Goal: Information Seeking & Learning: Check status

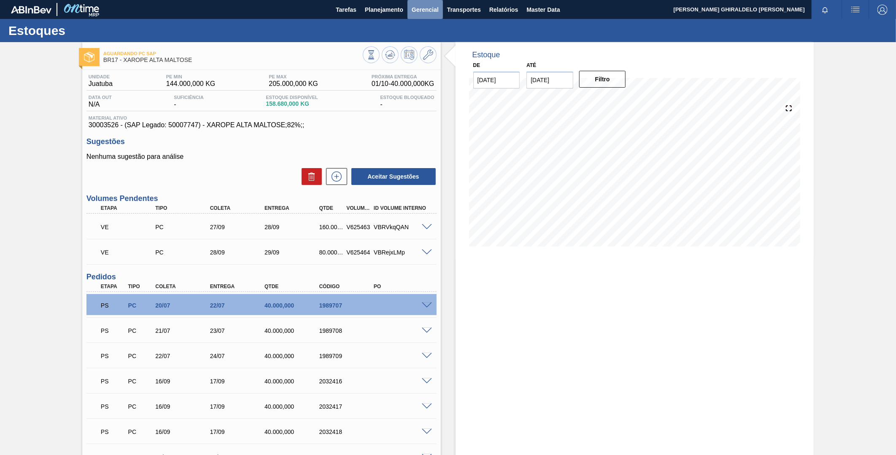
drag, startPoint x: 429, startPoint y: 12, endPoint x: 423, endPoint y: 11, distance: 6.3
click at [423, 11] on span "Gerencial" at bounding box center [425, 10] width 27 height 10
click at [420, 43] on li "Itens Críticos" at bounding box center [424, 41] width 61 height 13
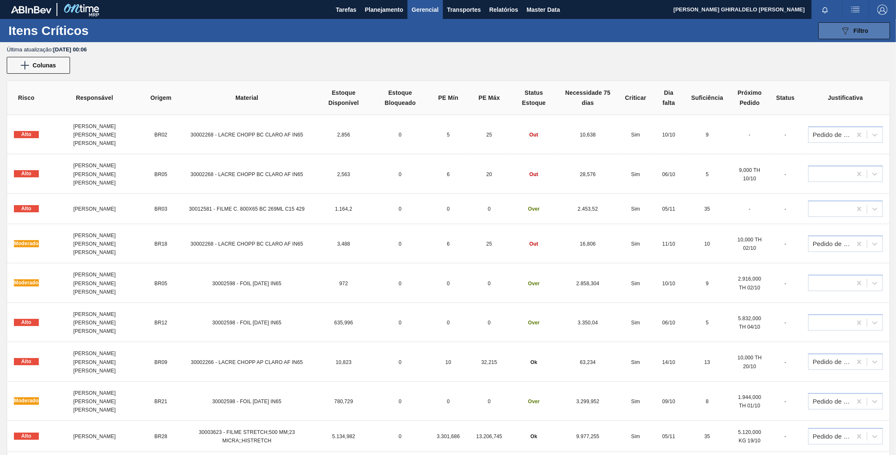
click at [850, 24] on button "089F7B8B-B2A5-4AFE-B5C0-19BA573D28AC Filtro" at bounding box center [854, 30] width 72 height 17
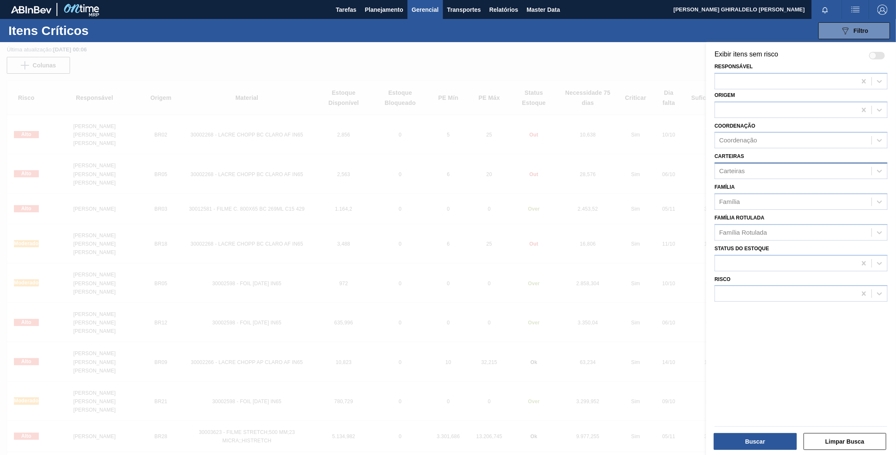
click at [757, 165] on div "Carteiras" at bounding box center [793, 171] width 156 height 12
type input "tampa"
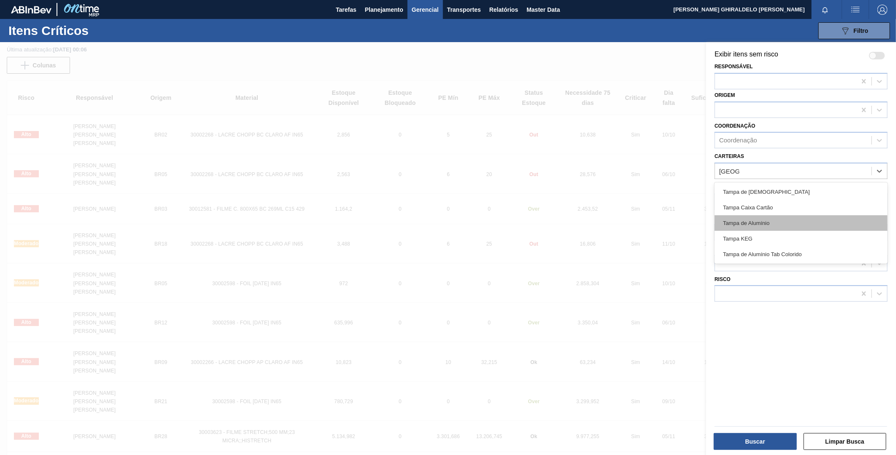
click at [772, 218] on div "Tampa de Alumínio" at bounding box center [800, 223] width 173 height 16
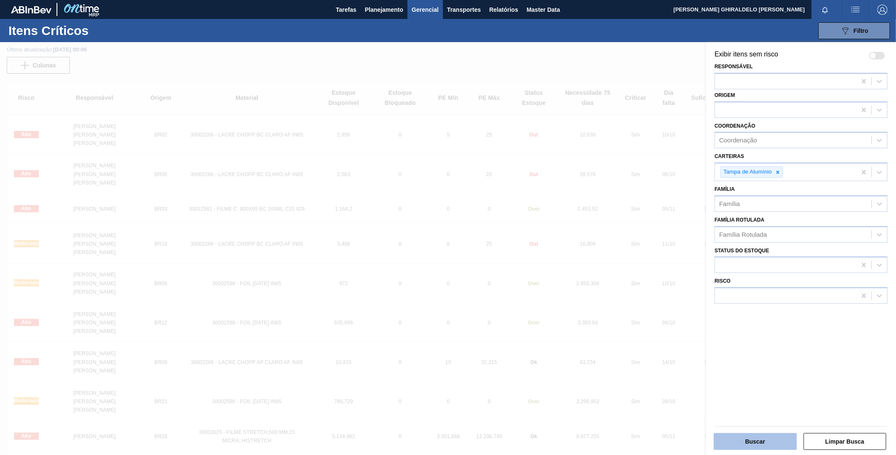
click at [756, 435] on button "Buscar" at bounding box center [754, 441] width 83 height 17
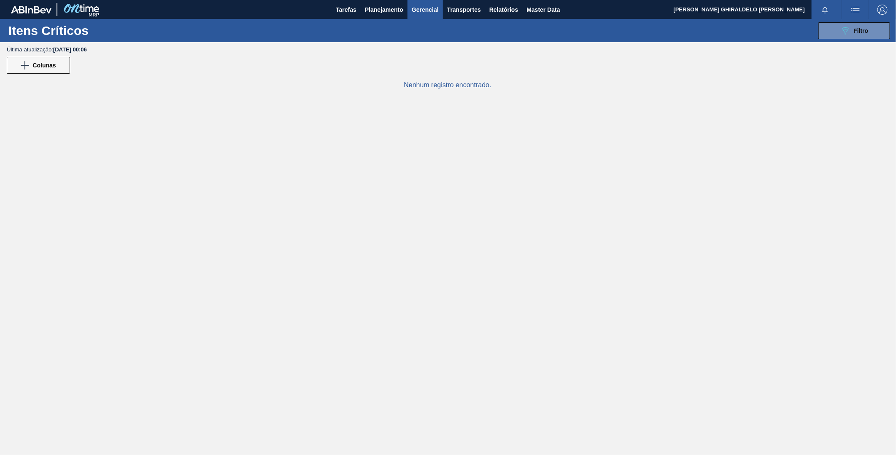
click at [605, 180] on main "Tarefas Planejamento Gerencial Transportes Relatórios Master Data FELIPE GHIRAL…" at bounding box center [448, 227] width 896 height 455
click at [848, 34] on icon "089F7B8B-B2A5-4AFE-B5C0-19BA573D28AC" at bounding box center [845, 31] width 10 height 10
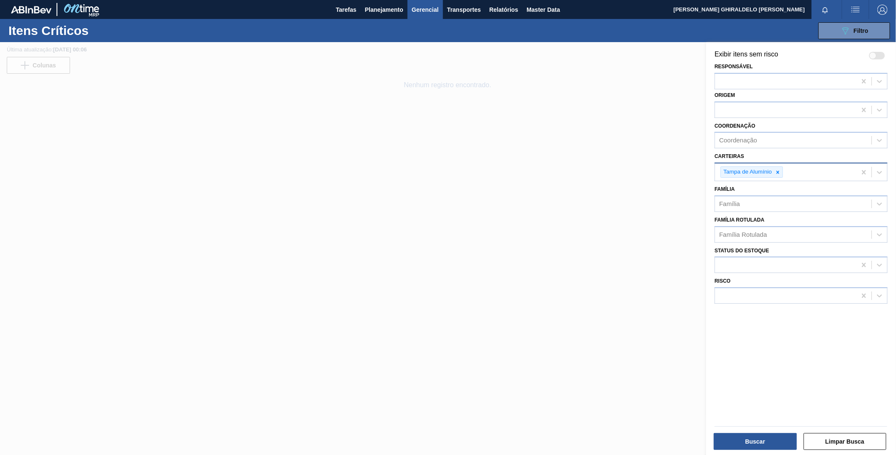
click at [793, 171] on div "Tampa de Alumínio" at bounding box center [785, 172] width 141 height 17
type input "tampa"
click at [776, 193] on div "Tampa de Lata" at bounding box center [800, 194] width 173 height 16
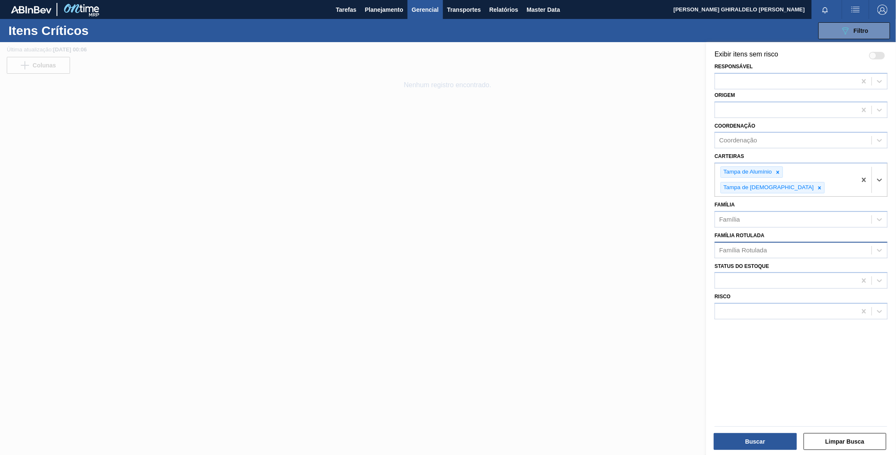
click at [768, 244] on div "Família Rotulada" at bounding box center [793, 250] width 156 height 12
type Rotulada "tampa de alumínio dourada ball"
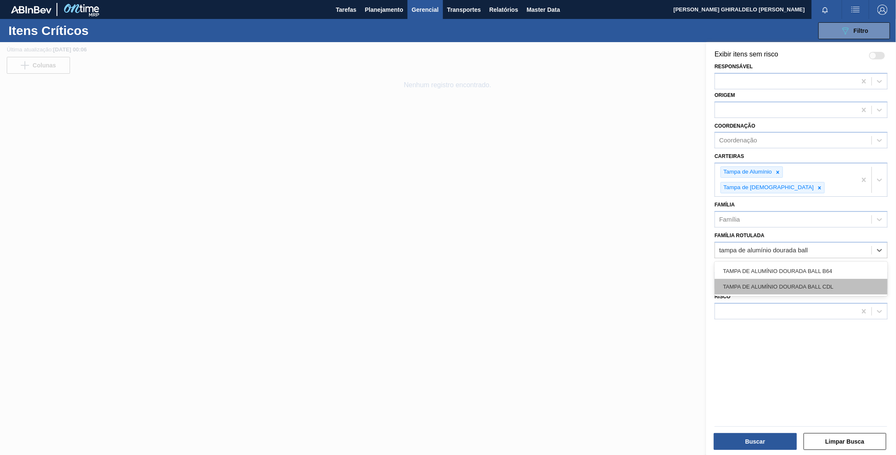
drag, startPoint x: 759, startPoint y: 265, endPoint x: 756, endPoint y: 295, distance: 30.5
click at [759, 279] on div "TAMPA DE ALUMÍNIO DOURADA BALL CDL" at bounding box center [800, 287] width 173 height 16
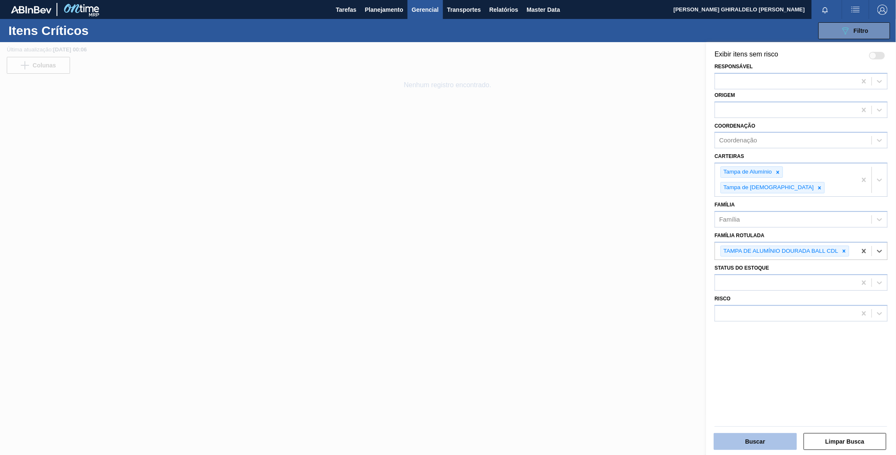
click at [766, 444] on button "Buscar" at bounding box center [754, 441] width 83 height 17
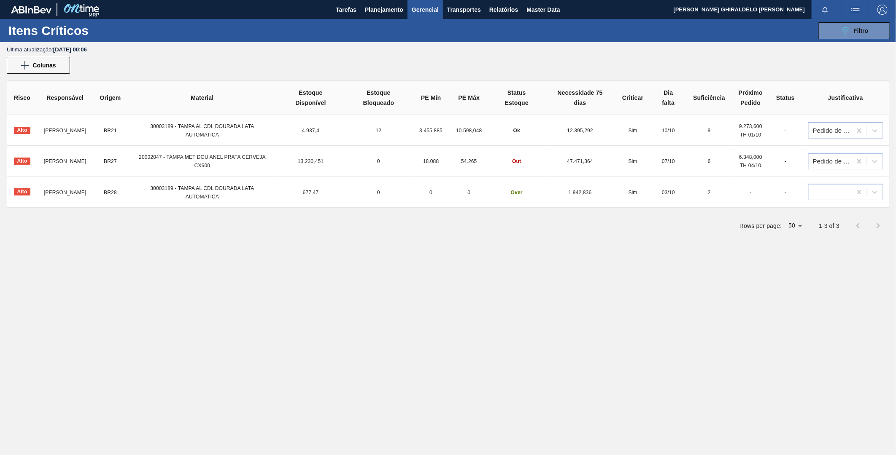
click at [472, 235] on div "Rows per page: 50 50 1-3 of 3" at bounding box center [448, 226] width 882 height 22
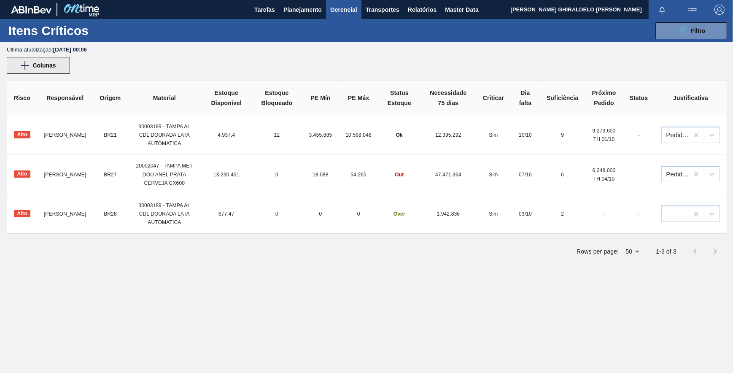
click at [27, 65] on img at bounding box center [25, 65] width 8 height 8
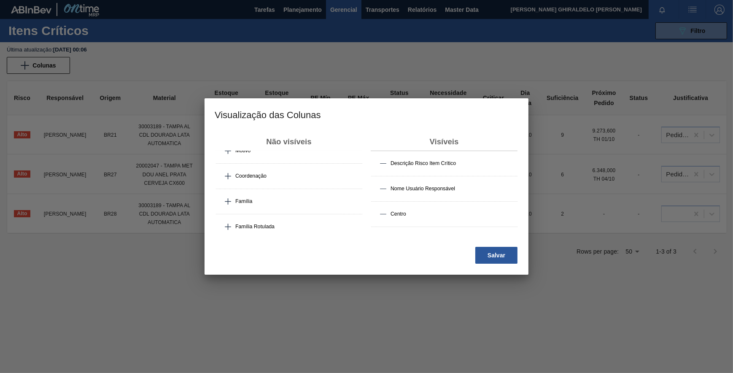
scroll to position [16, 0]
click at [231, 222] on button at bounding box center [228, 223] width 8 height 8
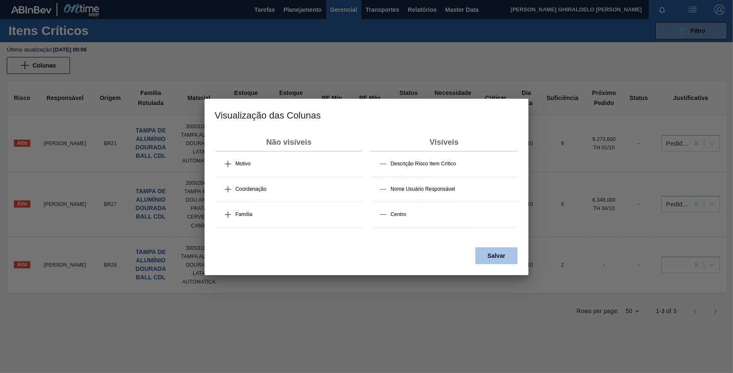
click at [485, 258] on button "Salvar" at bounding box center [496, 255] width 42 height 17
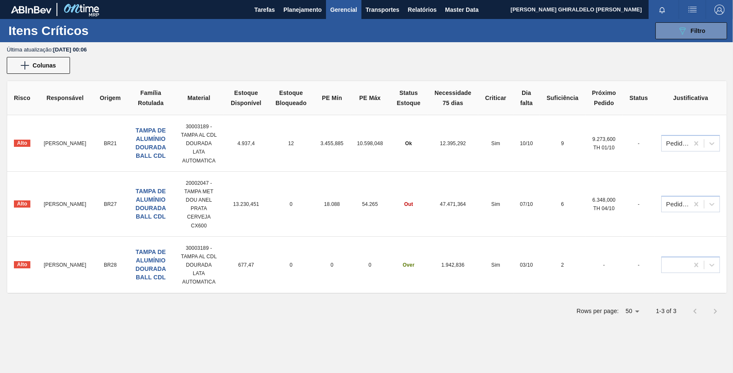
click at [148, 257] on div "TAMPA DE ALUMÍNIO DOURADA BALL CDL" at bounding box center [150, 265] width 33 height 34
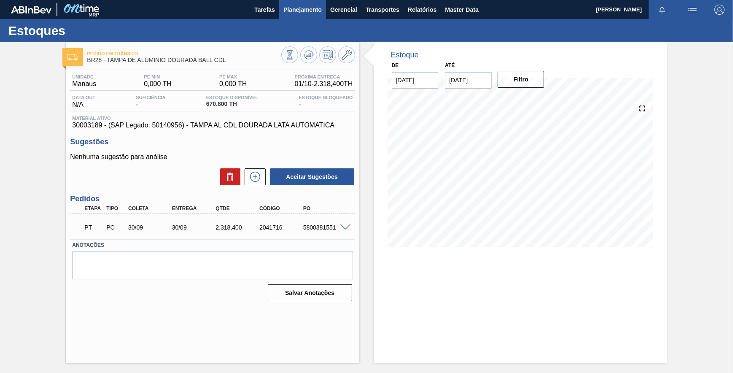
click at [297, 14] on button "Planejamento" at bounding box center [302, 9] width 47 height 19
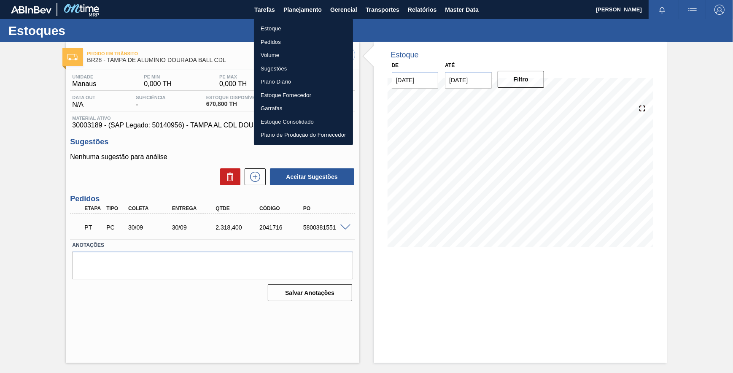
drag, startPoint x: 270, startPoint y: 27, endPoint x: 290, endPoint y: 38, distance: 22.4
click at [270, 27] on li "Estoque" at bounding box center [303, 28] width 99 height 13
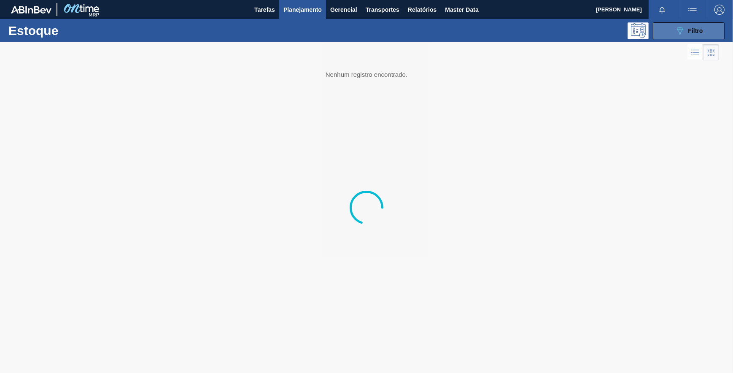
click at [691, 35] on div "089F7B8B-B2A5-4AFE-B5C0-19BA573D28AC Filtro" at bounding box center [689, 31] width 28 height 10
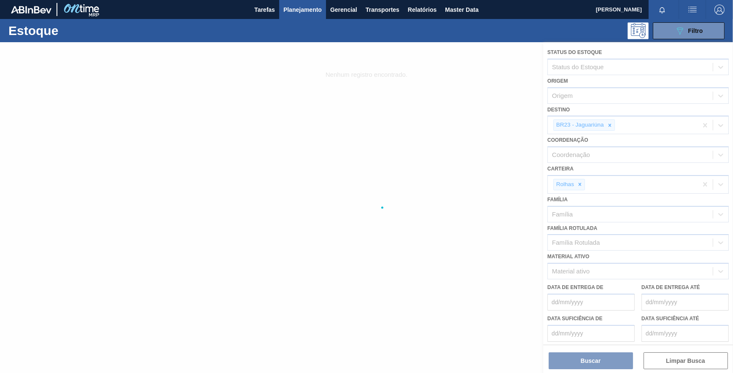
click at [611, 124] on div at bounding box center [366, 207] width 733 height 331
drag, startPoint x: 611, startPoint y: 124, endPoint x: 623, endPoint y: 130, distance: 13.8
click at [624, 131] on div at bounding box center [366, 207] width 733 height 331
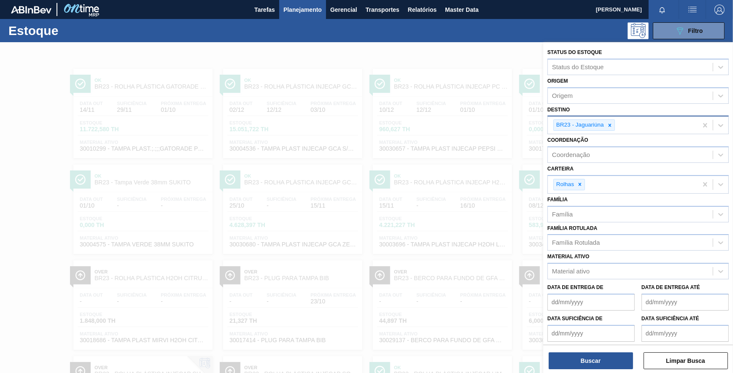
click at [610, 124] on icon at bounding box center [610, 125] width 6 height 6
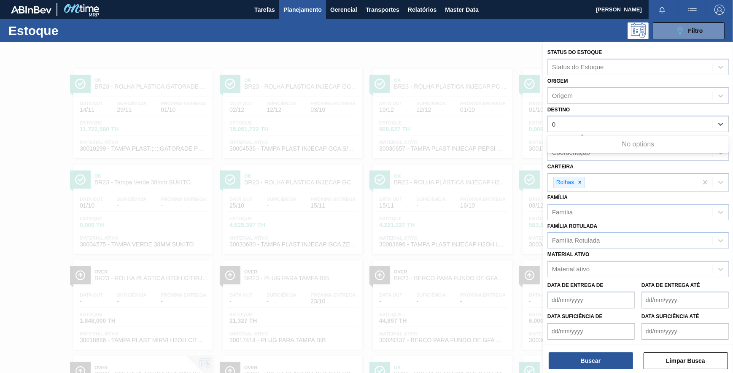
type input "09"
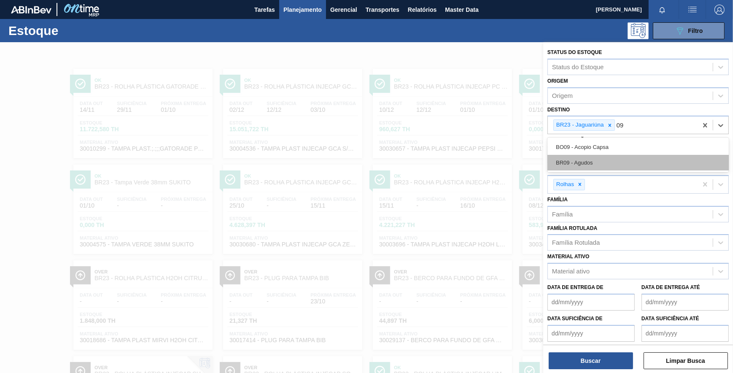
click at [602, 159] on div "BR09 - Agudos" at bounding box center [637, 163] width 181 height 16
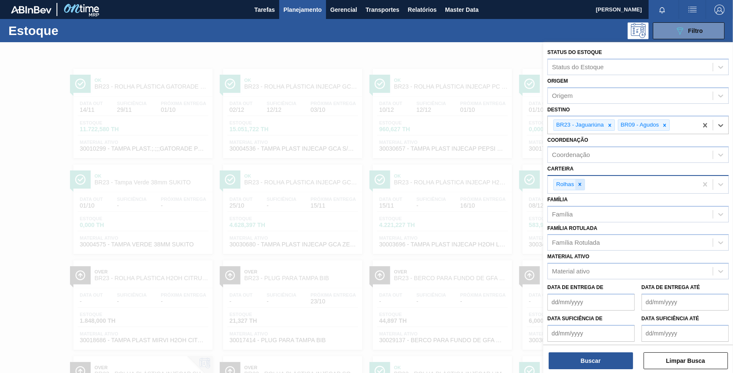
click at [581, 185] on icon at bounding box center [580, 184] width 6 height 6
click at [606, 128] on div at bounding box center [609, 125] width 9 height 11
click at [580, 181] on div "Carteira" at bounding box center [630, 183] width 165 height 12
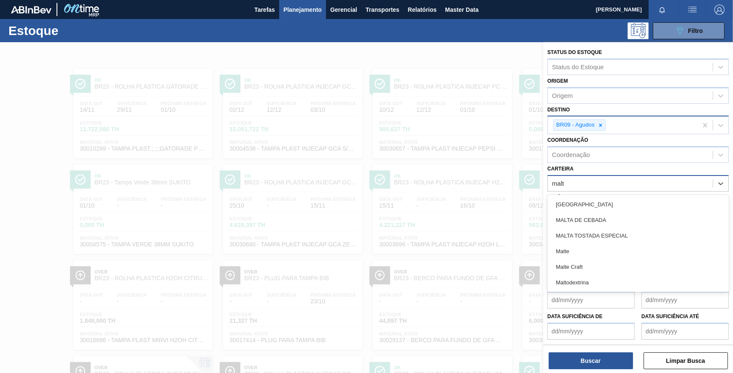
type input "malte"
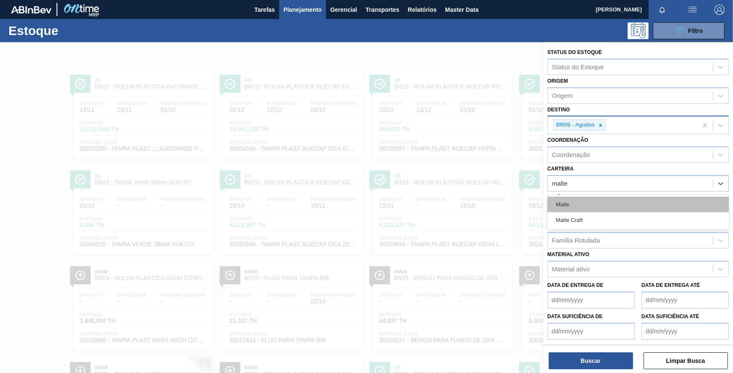
click at [576, 201] on div "Malte" at bounding box center [637, 204] width 181 height 16
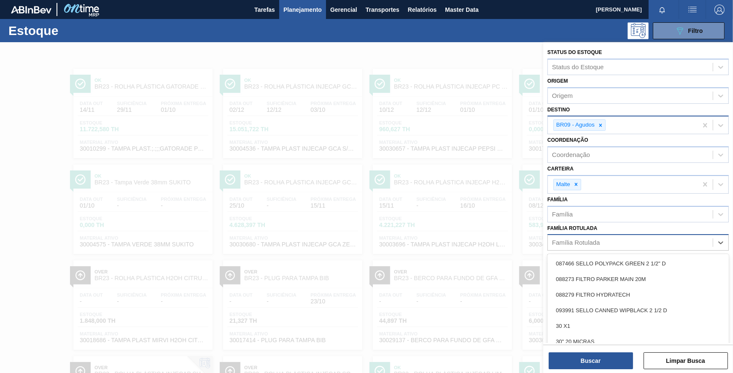
click at [585, 244] on div "Família Rotulada" at bounding box center [576, 242] width 48 height 7
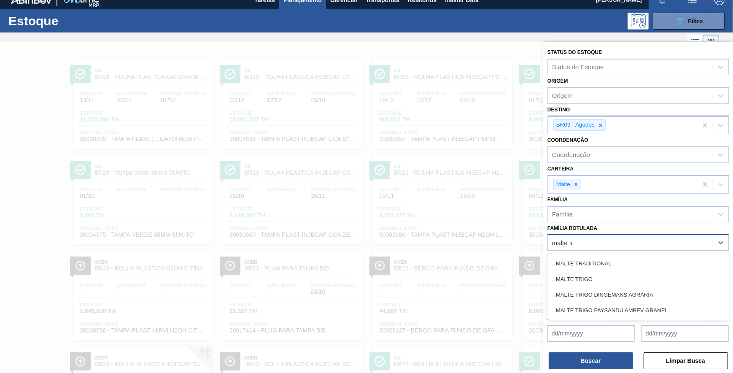
type Rotulada "malte tra"
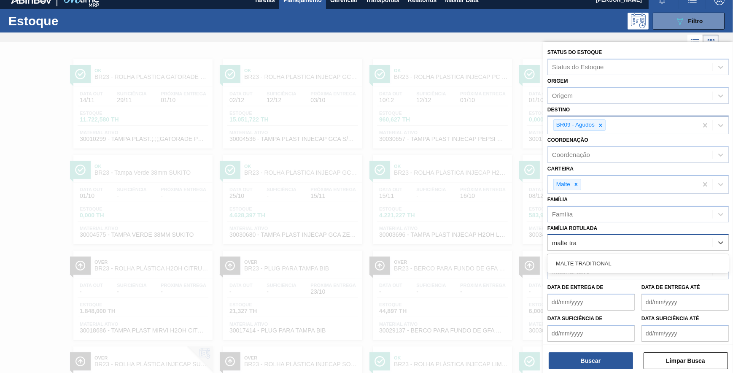
drag, startPoint x: 610, startPoint y: 260, endPoint x: 608, endPoint y: 332, distance: 72.1
click at [610, 261] on div "MALTE TRADITIONAL" at bounding box center [637, 264] width 181 height 16
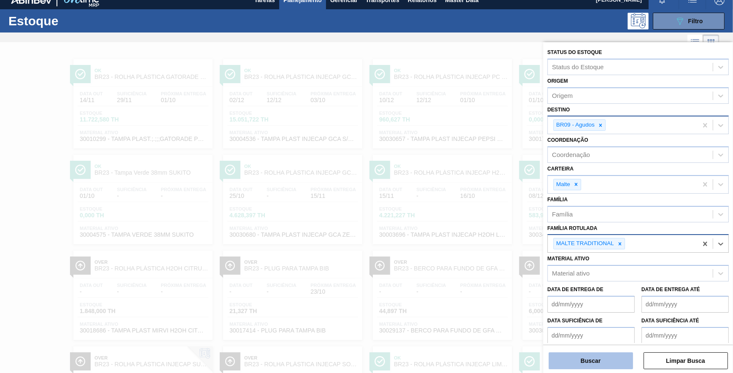
click at [607, 358] on button "Buscar" at bounding box center [591, 360] width 84 height 17
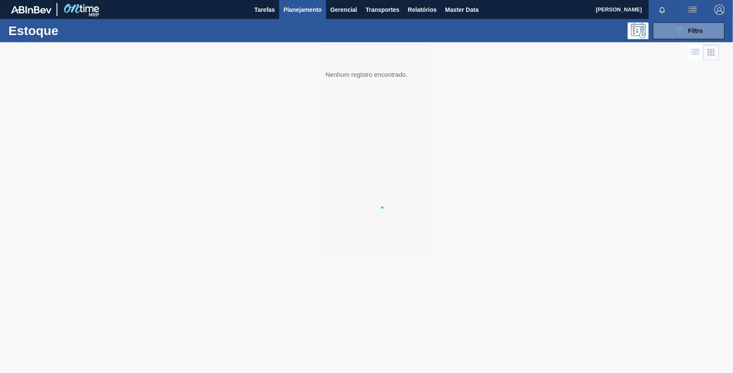
scroll to position [0, 0]
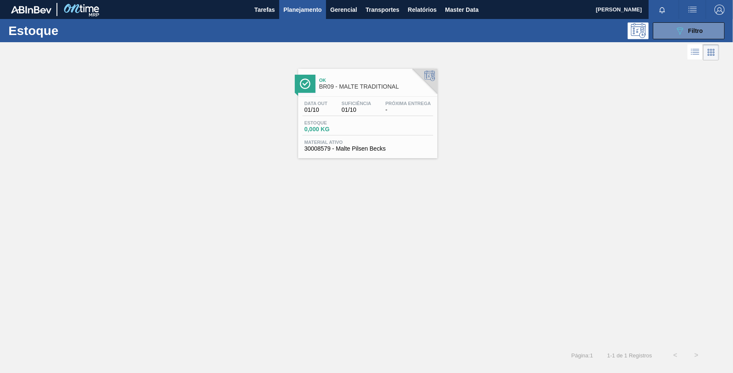
click at [357, 73] on div "Ok BR09 - MALTE TRADITIONAL" at bounding box center [367, 82] width 139 height 19
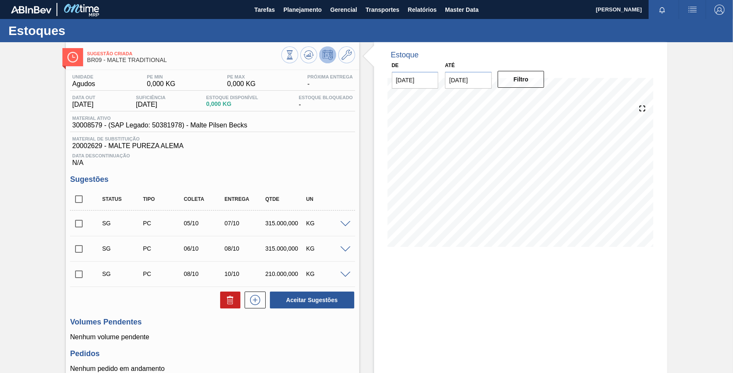
click at [421, 307] on div "Estoque De 01/10/2025 Até 28/02/2026 Filtro 05/10 Projeção de Estoque -507,964.…" at bounding box center [520, 245] width 293 height 406
drag, startPoint x: 104, startPoint y: 126, endPoint x: 59, endPoint y: 130, distance: 44.9
click at [59, 130] on div "Sugestão Criada BR09 - MALTE TRADITIONAL Unidade Agudos PE MIN 0,000 KG PE MAX …" at bounding box center [366, 245] width 733 height 406
drag, startPoint x: 59, startPoint y: 130, endPoint x: 94, endPoint y: 127, distance: 35.5
click at [94, 127] on span "30008579 - (SAP Legado: 50381978) - Malte Pilsen Becks" at bounding box center [159, 125] width 175 height 8
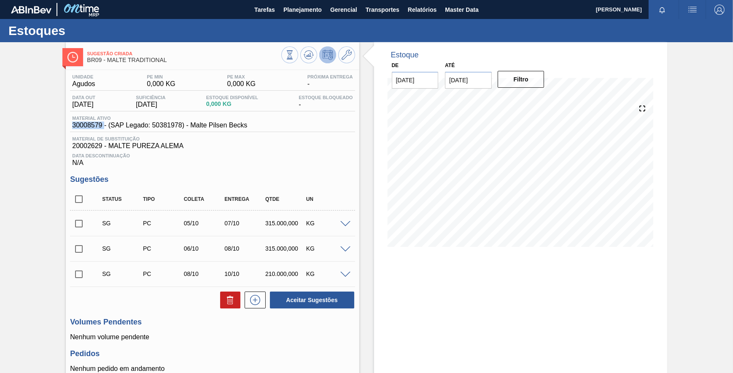
click at [94, 127] on span "30008579 - (SAP Legado: 50381978) - Malte Pilsen Becks" at bounding box center [159, 125] width 175 height 8
click at [291, 16] on button "Planejamento" at bounding box center [302, 9] width 47 height 19
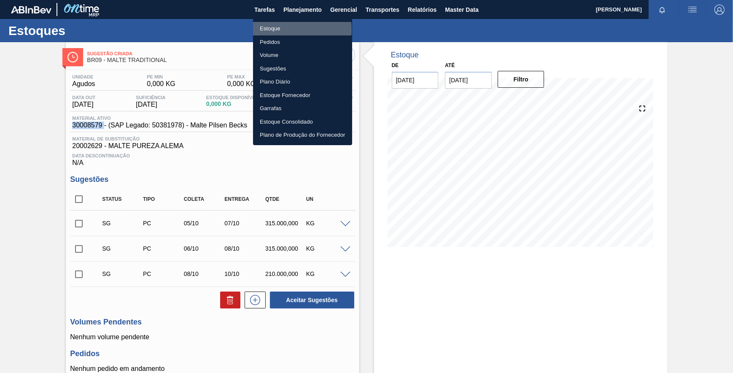
click at [272, 30] on li "Estoque" at bounding box center [302, 28] width 99 height 13
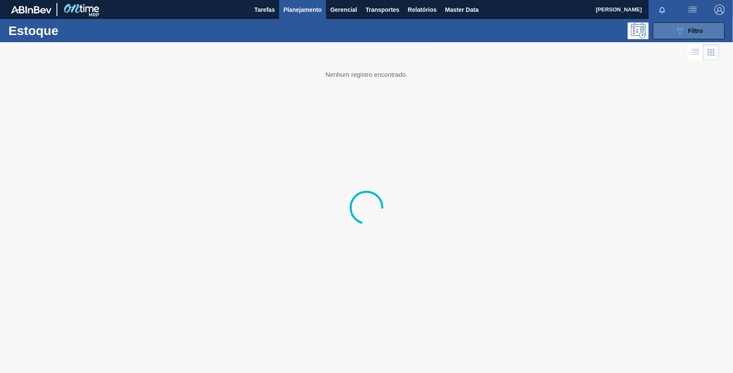
click at [680, 33] on icon at bounding box center [680, 30] width 6 height 7
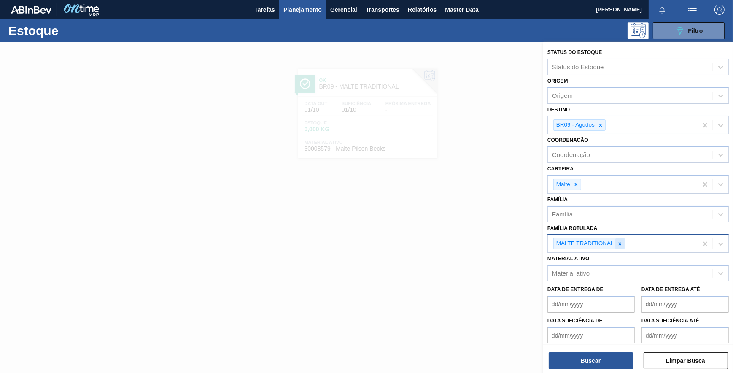
click at [620, 241] on icon at bounding box center [620, 244] width 6 height 6
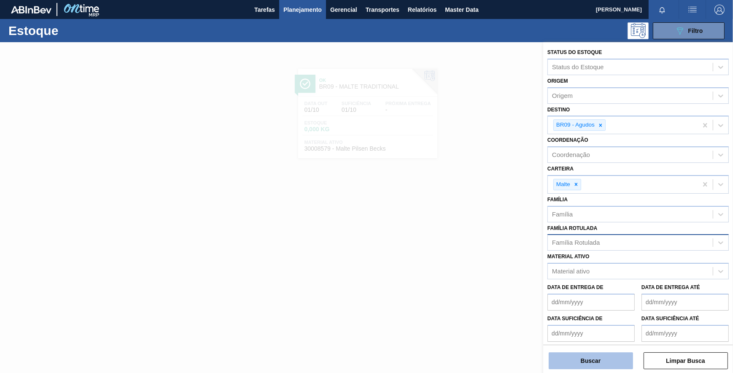
click at [595, 355] on button "Buscar" at bounding box center [591, 360] width 84 height 17
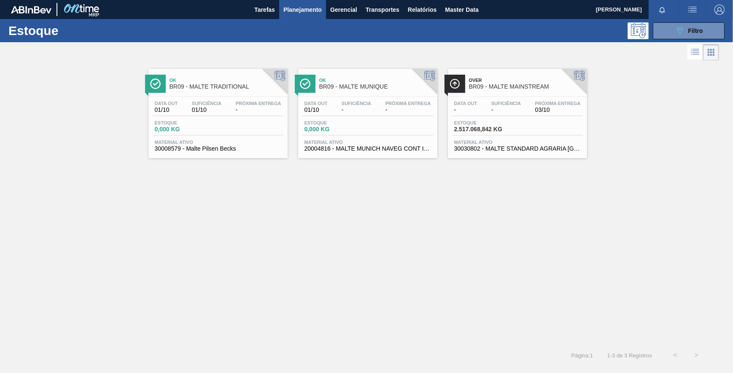
click at [211, 87] on span "BR09 - MALTE TRADITIONAL" at bounding box center [227, 86] width 114 height 6
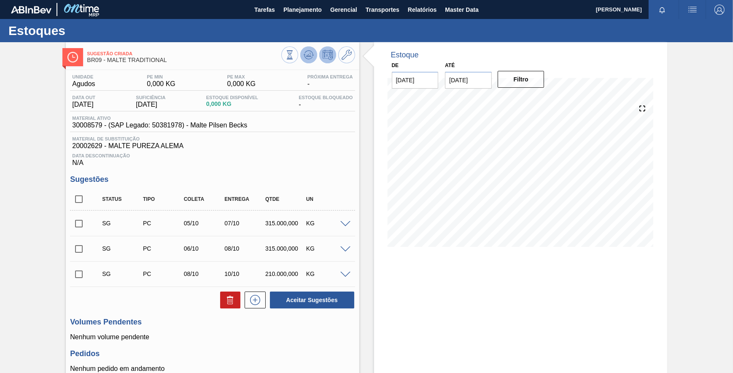
click at [308, 55] on icon at bounding box center [308, 55] width 1 height 2
click at [312, 54] on icon at bounding box center [309, 55] width 10 height 10
click at [307, 55] on icon at bounding box center [308, 55] width 5 height 4
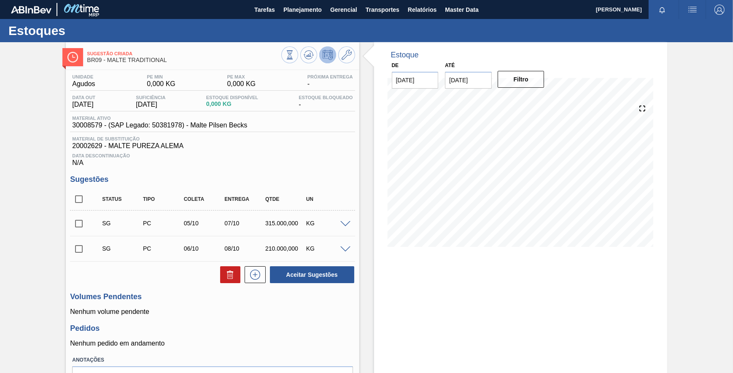
drag, startPoint x: 313, startPoint y: 51, endPoint x: 227, endPoint y: 0, distance: 99.6
click at [312, 50] on button at bounding box center [308, 54] width 17 height 17
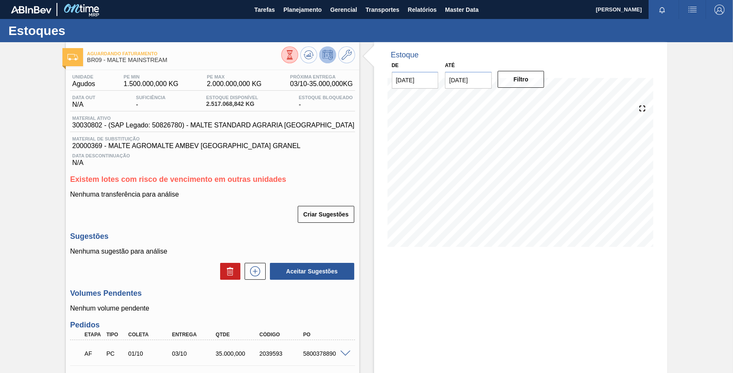
click at [97, 127] on span "30030802 - (SAP Legado: 50826780) - MALTE STANDARD AGRARIA CAMPOS GERAIS" at bounding box center [213, 125] width 282 height 8
drag, startPoint x: 101, startPoint y: 130, endPoint x: 71, endPoint y: 129, distance: 29.5
click at [71, 129] on div "Material ativo 30030802 - (SAP Legado: 50826780) - MALTE STANDARD AGRARIA CAMPO…" at bounding box center [213, 122] width 286 height 13
copy span "30030802"
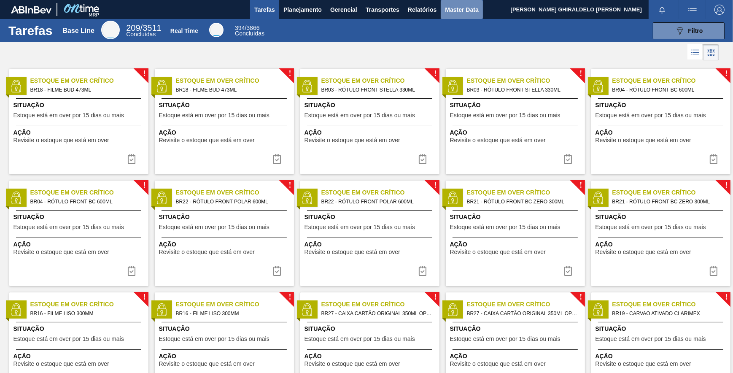
click at [480, 5] on button "Master Data" at bounding box center [462, 9] width 42 height 19
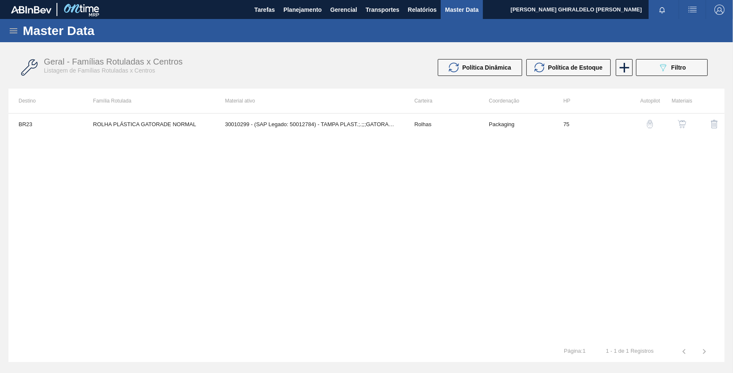
drag, startPoint x: 17, startPoint y: 30, endPoint x: 21, endPoint y: 48, distance: 18.2
click at [16, 30] on icon at bounding box center [14, 30] width 8 height 5
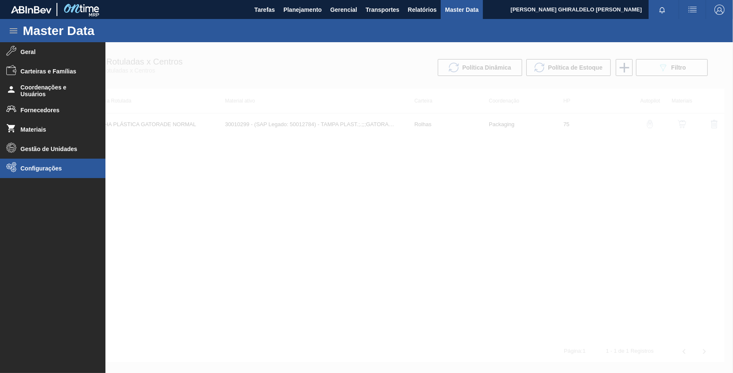
click at [46, 164] on li "Configurações" at bounding box center [52, 168] width 105 height 19
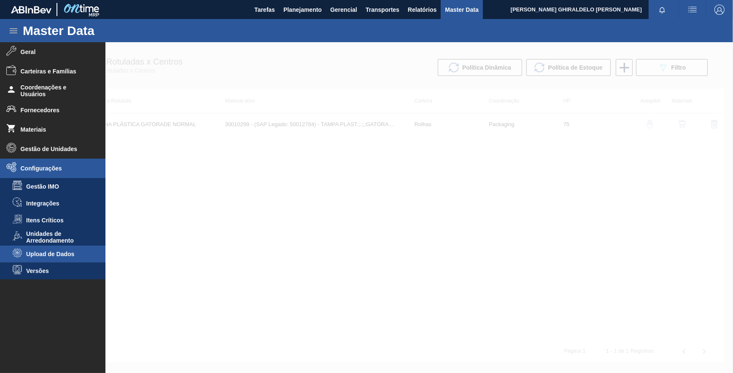
click at [54, 249] on li "Upload de Dados" at bounding box center [52, 253] width 105 height 17
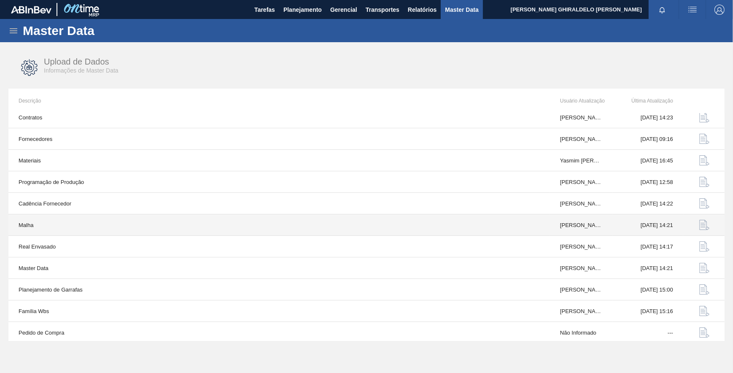
scroll to position [8, 0]
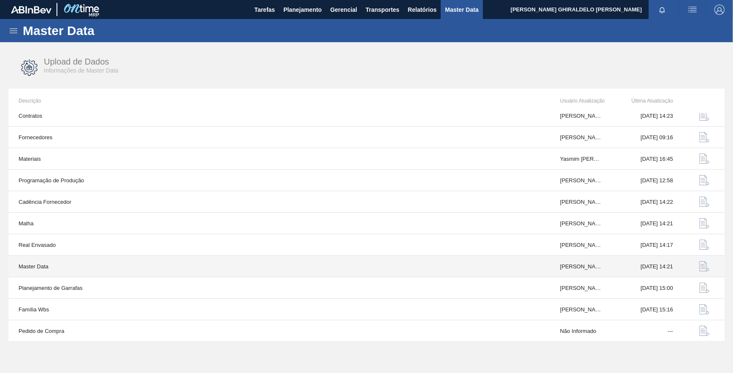
click at [696, 264] on button "button" at bounding box center [704, 266] width 20 height 20
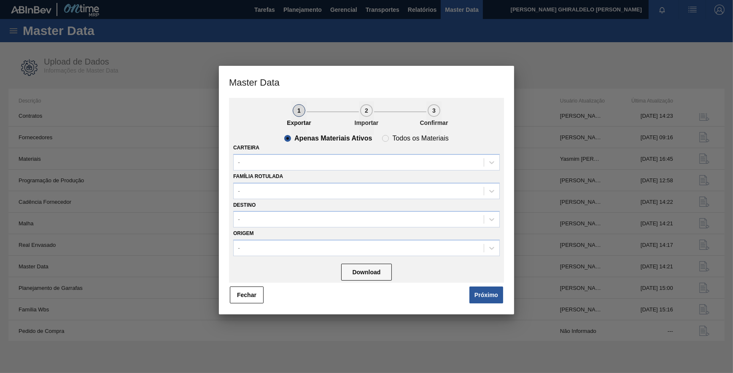
click at [254, 290] on button "Fechar" at bounding box center [247, 294] width 34 height 17
